Goal: Communication & Community: Answer question/provide support

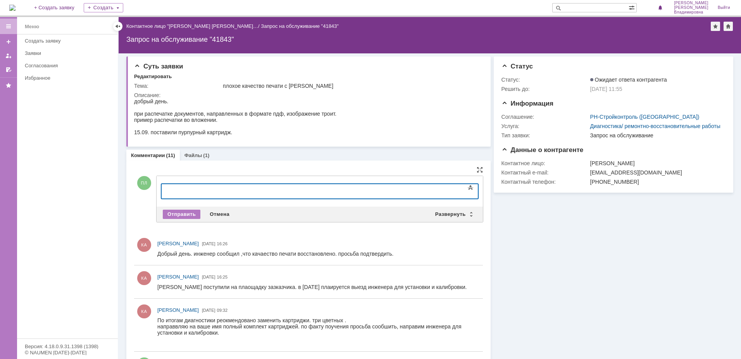
click at [223, 191] on div at bounding box center [224, 190] width 110 height 6
click at [465, 217] on div "Развернуть" at bounding box center [453, 214] width 46 height 9
